Goal: Task Accomplishment & Management: Manage account settings

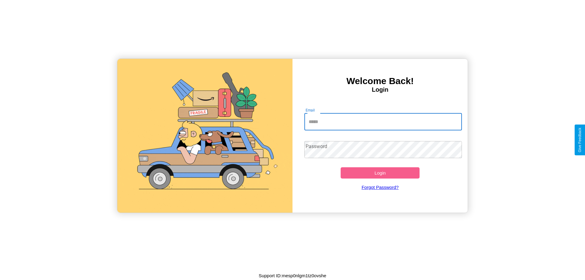
click at [383, 122] on input "Email" at bounding box center [383, 121] width 158 height 17
type input "**********"
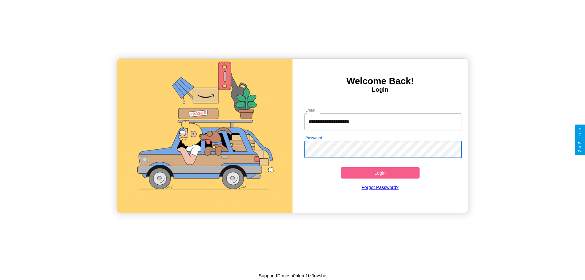
click at [380, 173] on button "Login" at bounding box center [380, 172] width 79 height 11
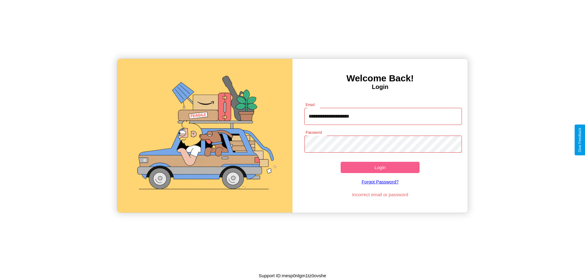
click at [380, 167] on button "Login" at bounding box center [380, 167] width 79 height 11
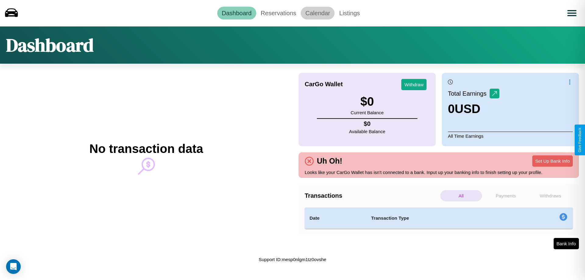
click at [317, 13] on link "Calendar" at bounding box center [318, 13] width 34 height 13
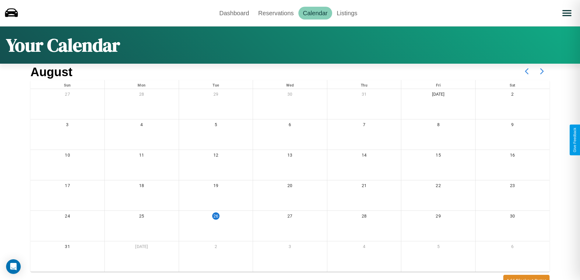
click at [542, 71] on icon at bounding box center [542, 71] width 15 height 15
click at [276, 13] on link "Reservations" at bounding box center [276, 13] width 45 height 13
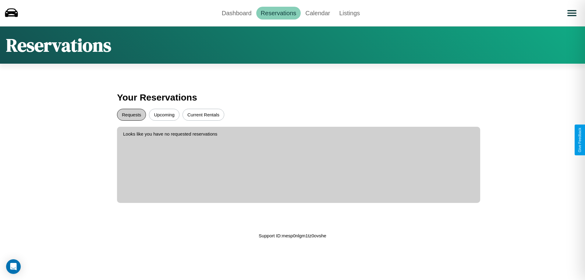
click at [131, 115] on button "Requests" at bounding box center [131, 115] width 29 height 12
click at [164, 115] on button "Upcoming" at bounding box center [164, 115] width 30 height 12
